Goal: Navigation & Orientation: Understand site structure

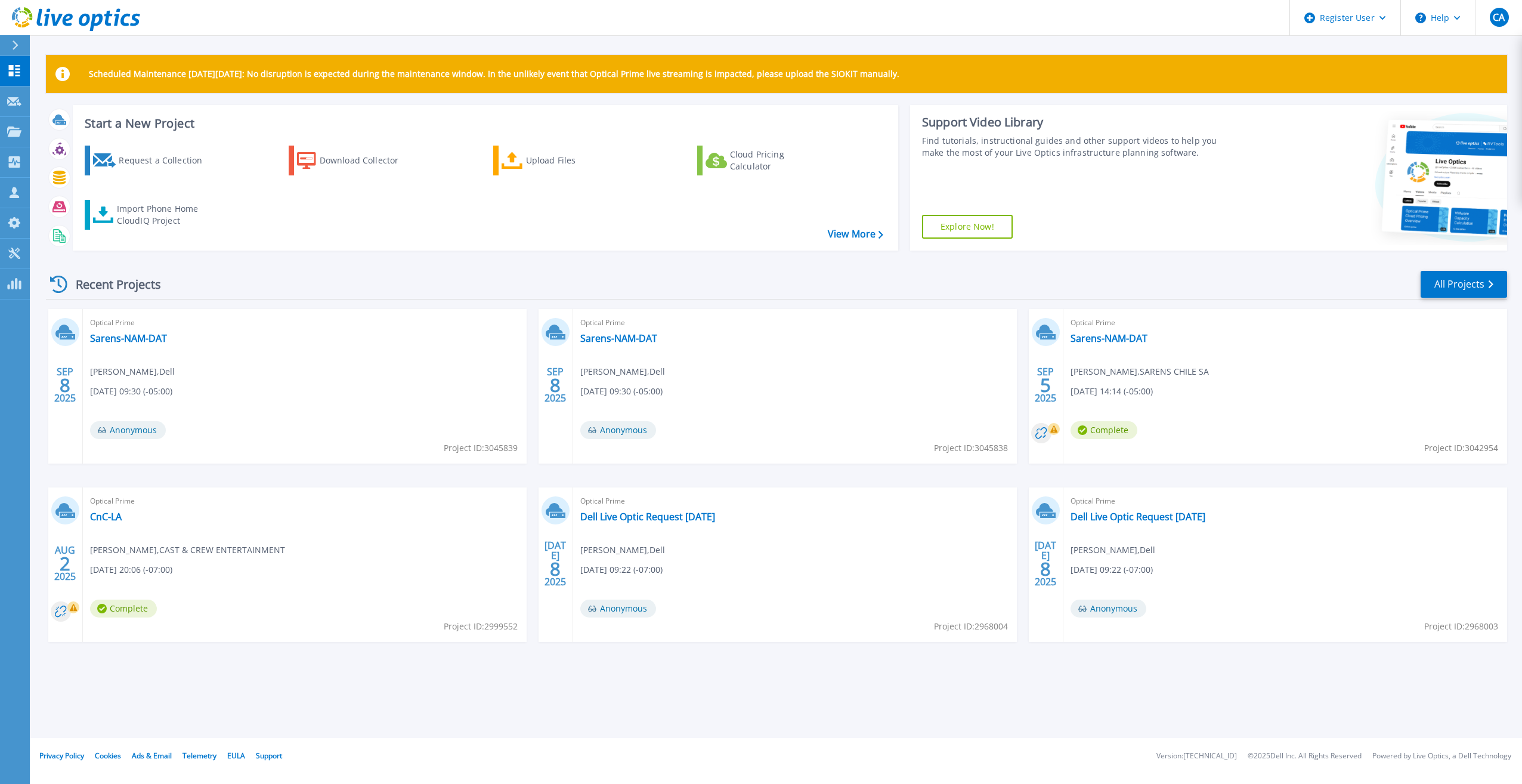
click at [81, 29] on icon at bounding box center [76, 19] width 128 height 25
